Goal: Find contact information: Find contact information

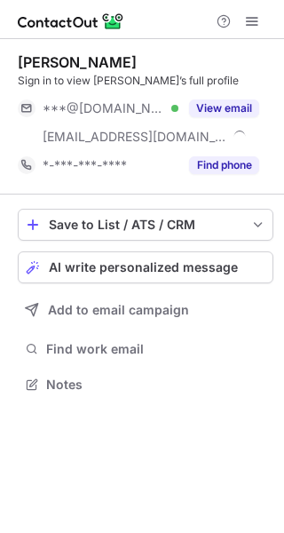
scroll to position [372, 284]
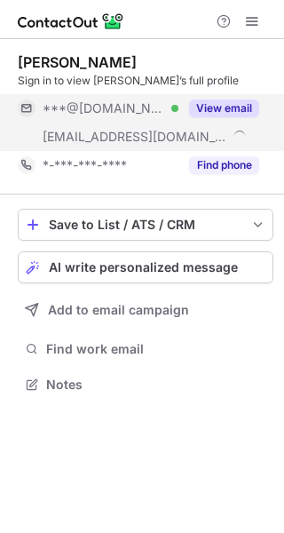
click at [243, 110] on button "View email" at bounding box center [224, 108] width 70 height 18
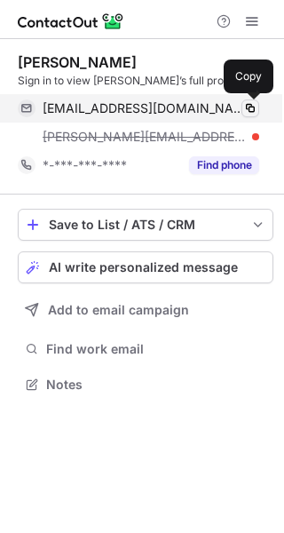
click at [253, 107] on span at bounding box center [250, 108] width 14 height 14
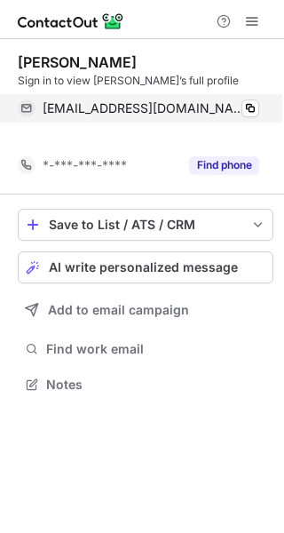
scroll to position [343, 284]
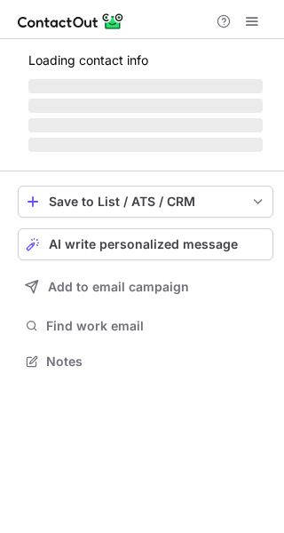
scroll to position [343, 284]
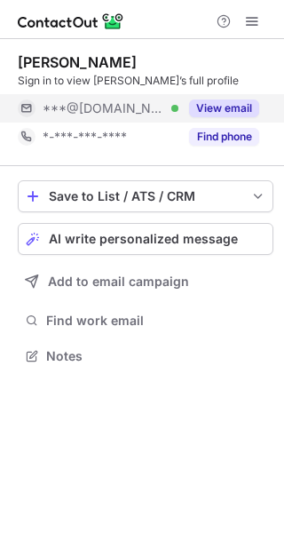
click at [233, 100] on button "View email" at bounding box center [224, 108] width 70 height 18
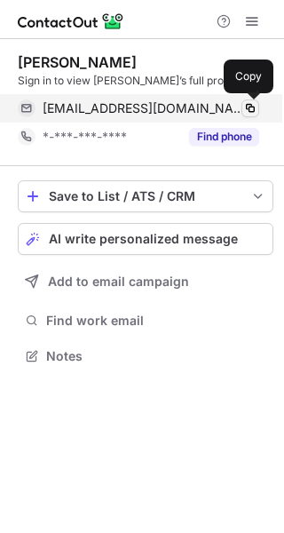
click at [250, 105] on span at bounding box center [250, 108] width 14 height 14
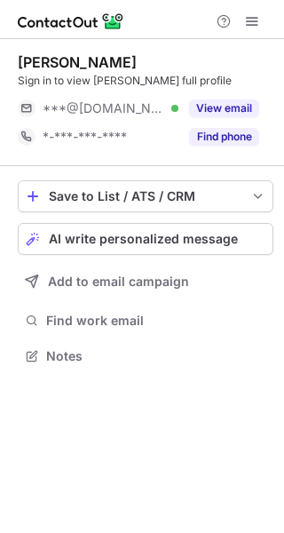
scroll to position [343, 284]
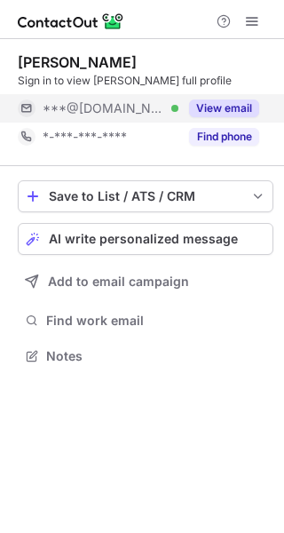
click at [239, 101] on button "View email" at bounding box center [224, 108] width 70 height 18
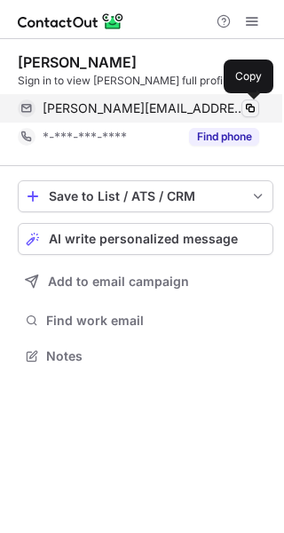
click at [250, 105] on span at bounding box center [250, 108] width 14 height 14
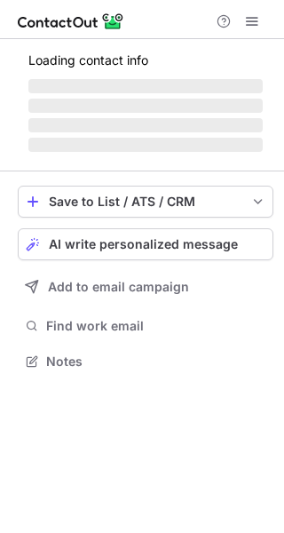
scroll to position [343, 284]
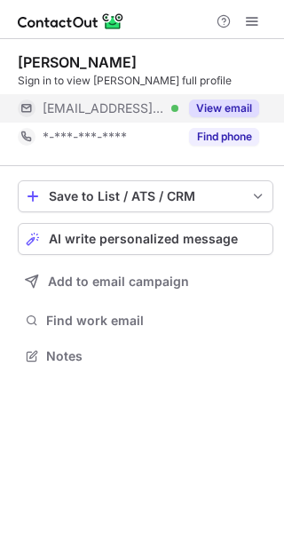
click at [225, 117] on div "View email" at bounding box center [218, 108] width 81 height 28
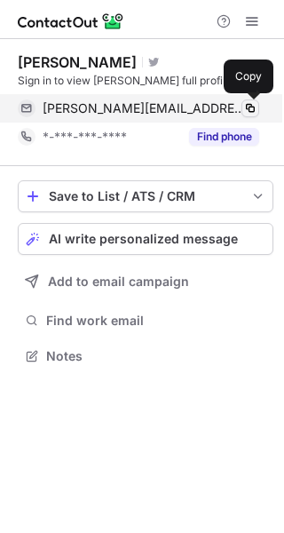
click at [252, 104] on span at bounding box center [250, 108] width 14 height 14
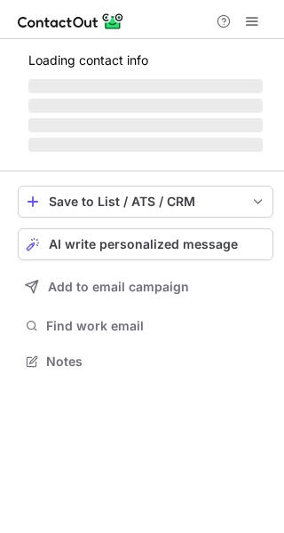
scroll to position [343, 284]
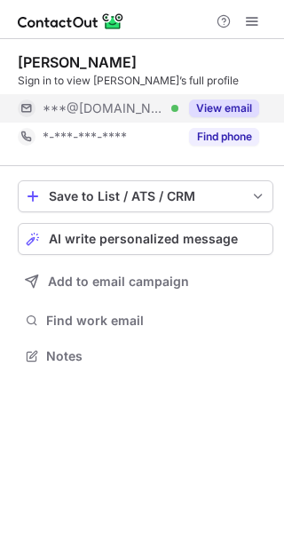
click at [233, 107] on button "View email" at bounding box center [224, 108] width 70 height 18
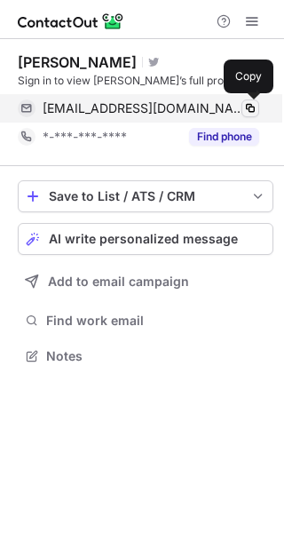
click at [253, 109] on span at bounding box center [250, 108] width 14 height 14
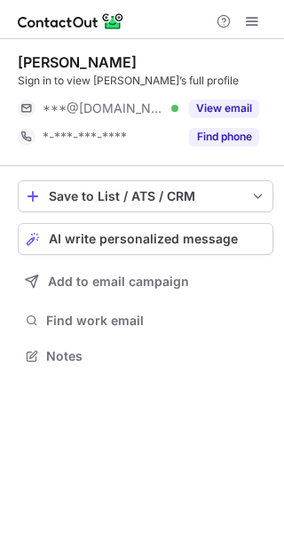
scroll to position [343, 284]
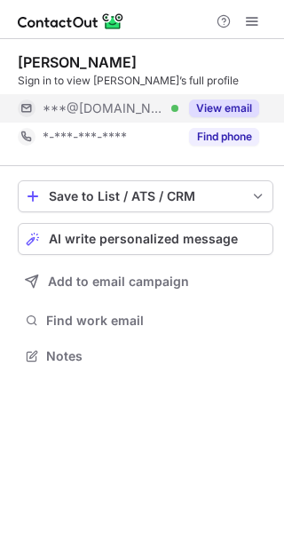
click at [241, 110] on button "View email" at bounding box center [224, 108] width 70 height 18
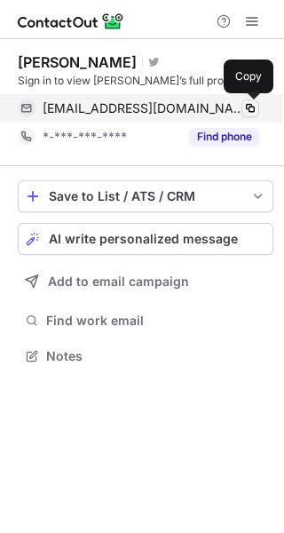
click at [253, 107] on span at bounding box center [250, 108] width 14 height 14
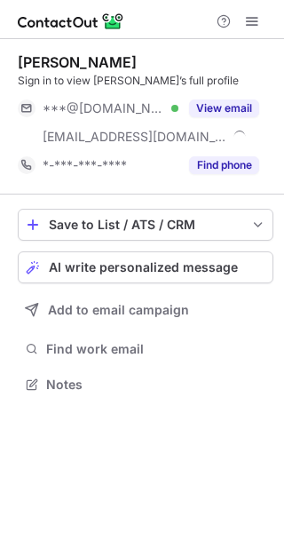
scroll to position [372, 284]
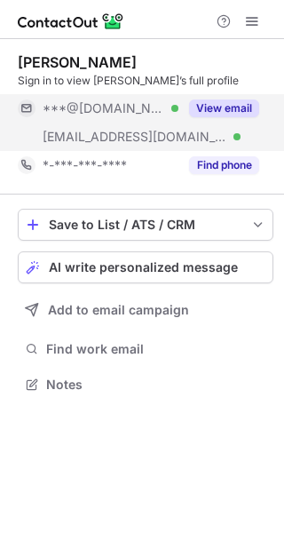
click at [236, 102] on button "View email" at bounding box center [224, 108] width 70 height 18
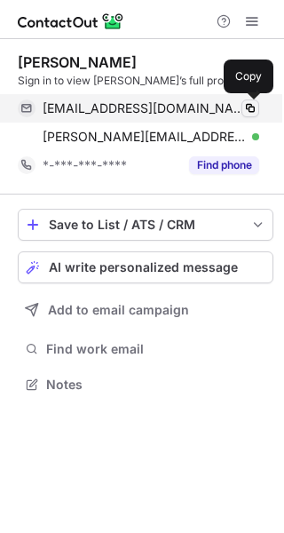
click at [255, 105] on span at bounding box center [250, 108] width 14 height 14
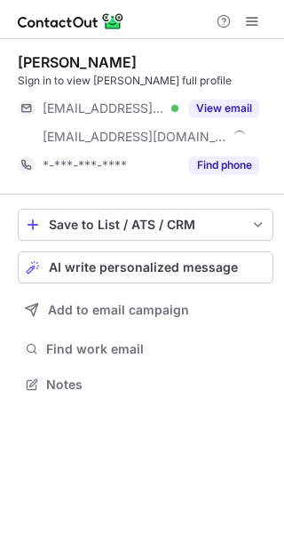
scroll to position [372, 284]
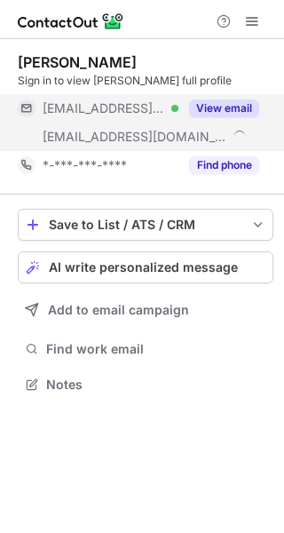
click at [236, 111] on button "View email" at bounding box center [224, 108] width 70 height 18
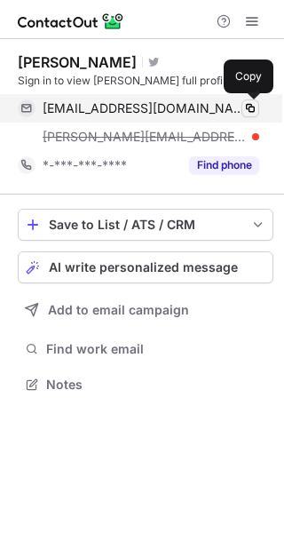
click at [252, 110] on span at bounding box center [250, 108] width 14 height 14
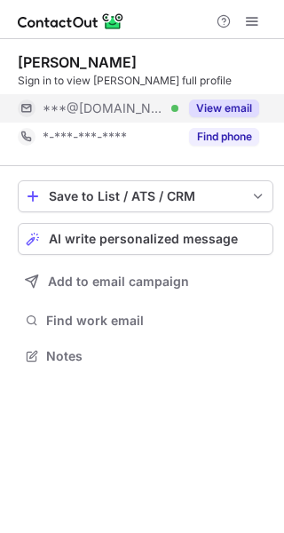
scroll to position [343, 284]
click at [242, 104] on button "View email" at bounding box center [224, 108] width 70 height 18
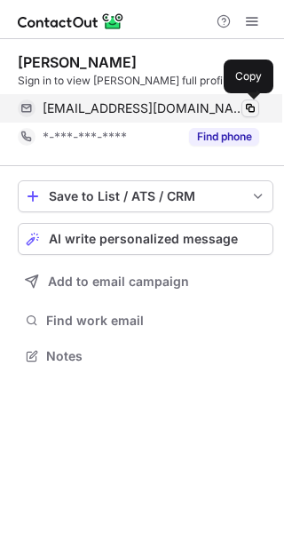
click at [250, 107] on span at bounding box center [250, 108] width 14 height 14
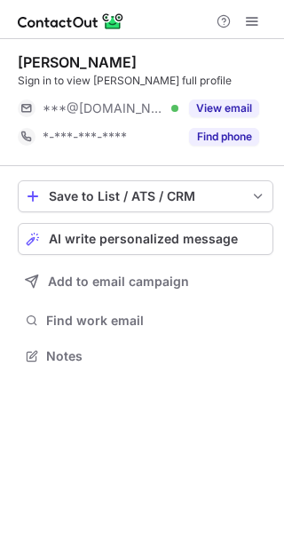
scroll to position [343, 284]
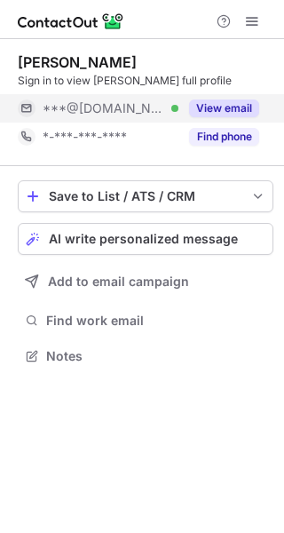
click at [231, 99] on div "View email" at bounding box center [218, 108] width 81 height 28
